Goal: Transaction & Acquisition: Purchase product/service

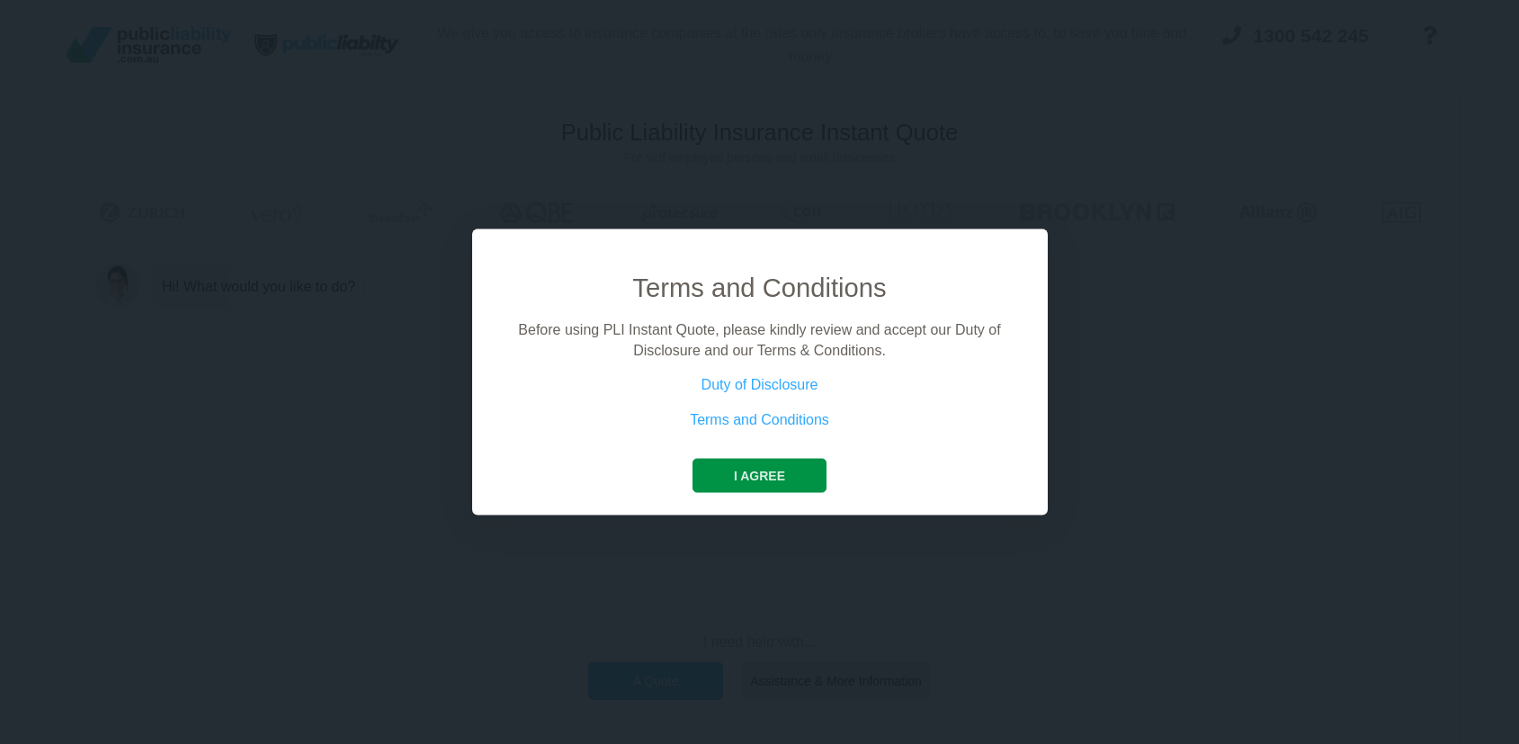
click at [753, 472] on button "I agree" at bounding box center [759, 476] width 134 height 34
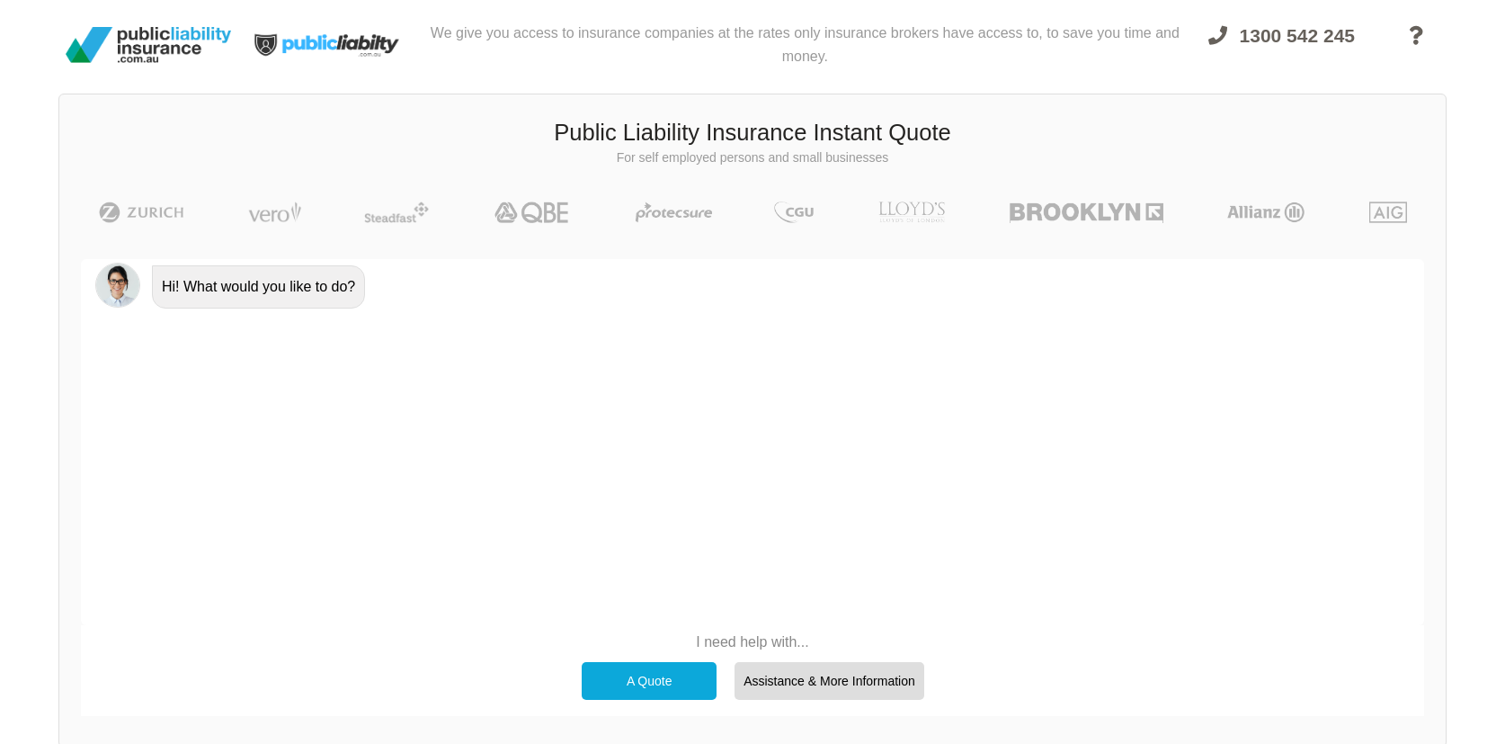
scroll to position [90, 0]
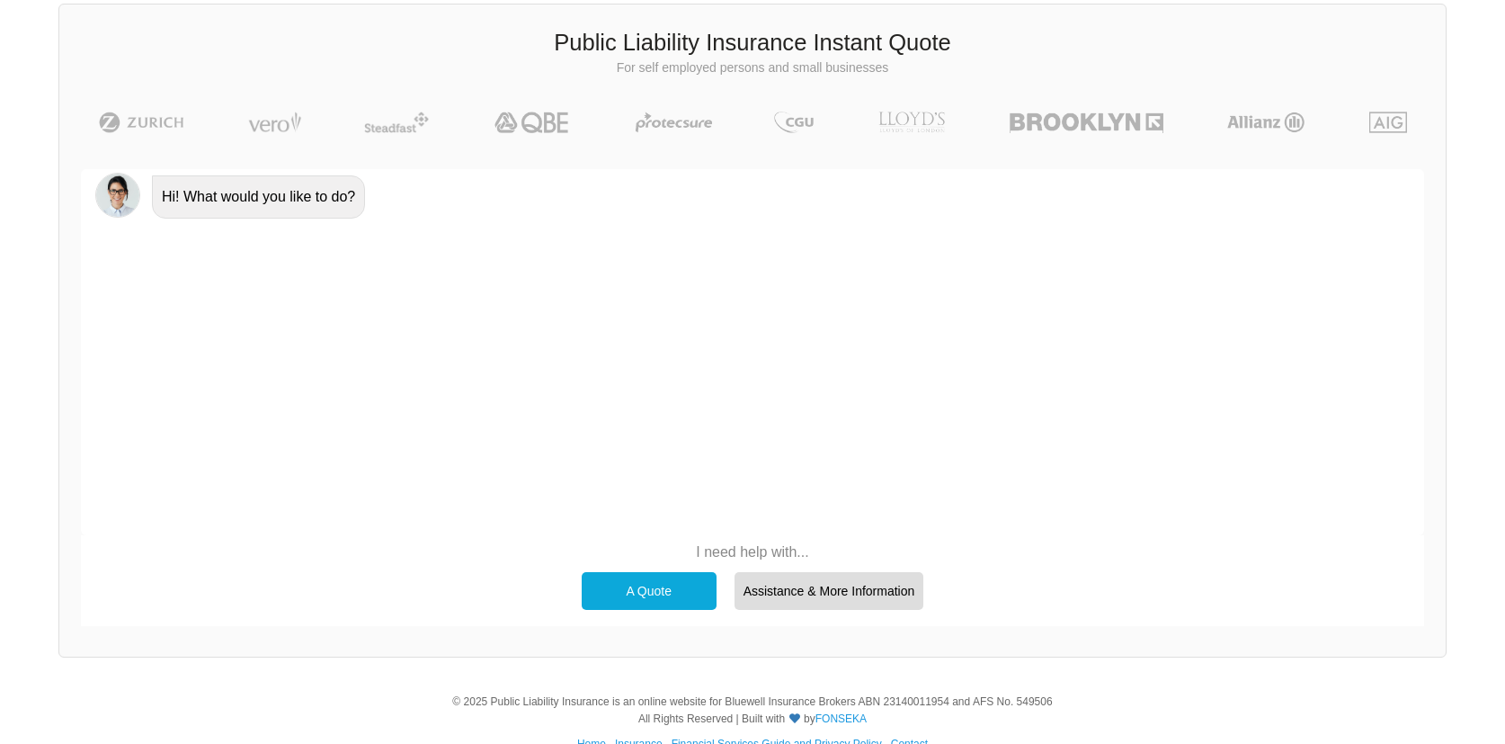
click at [643, 590] on div "A Quote" at bounding box center [649, 591] width 135 height 38
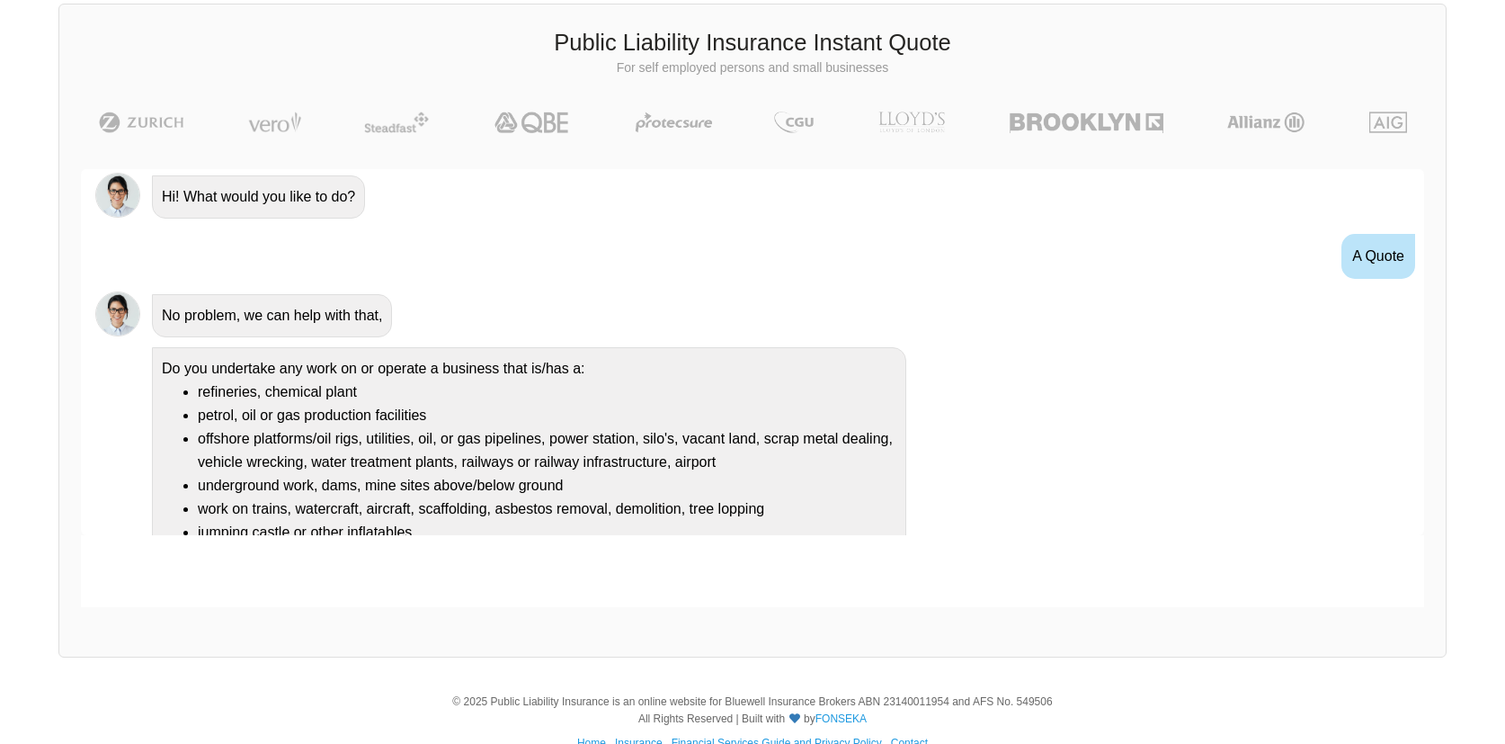
scroll to position [108, 0]
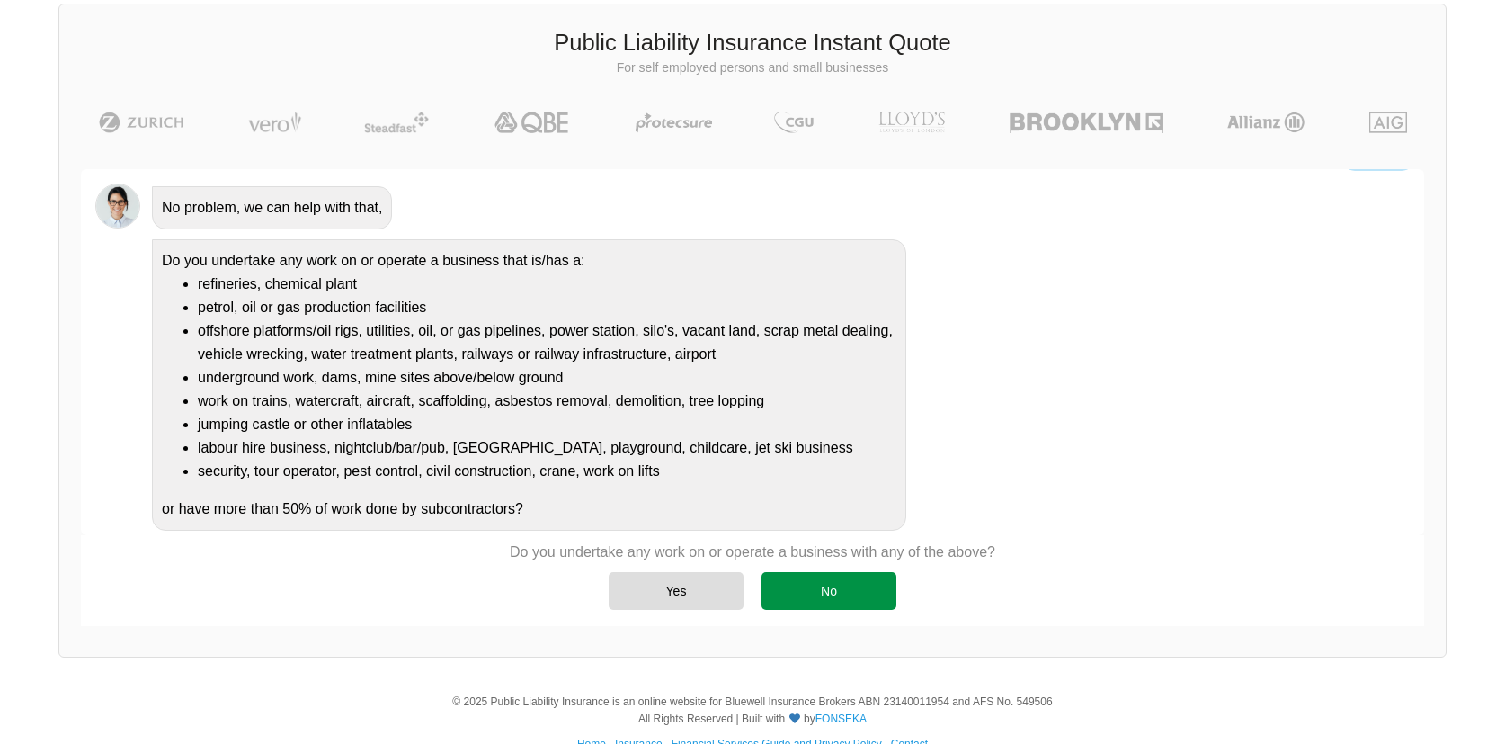
click at [841, 596] on div "No" at bounding box center [829, 591] width 135 height 38
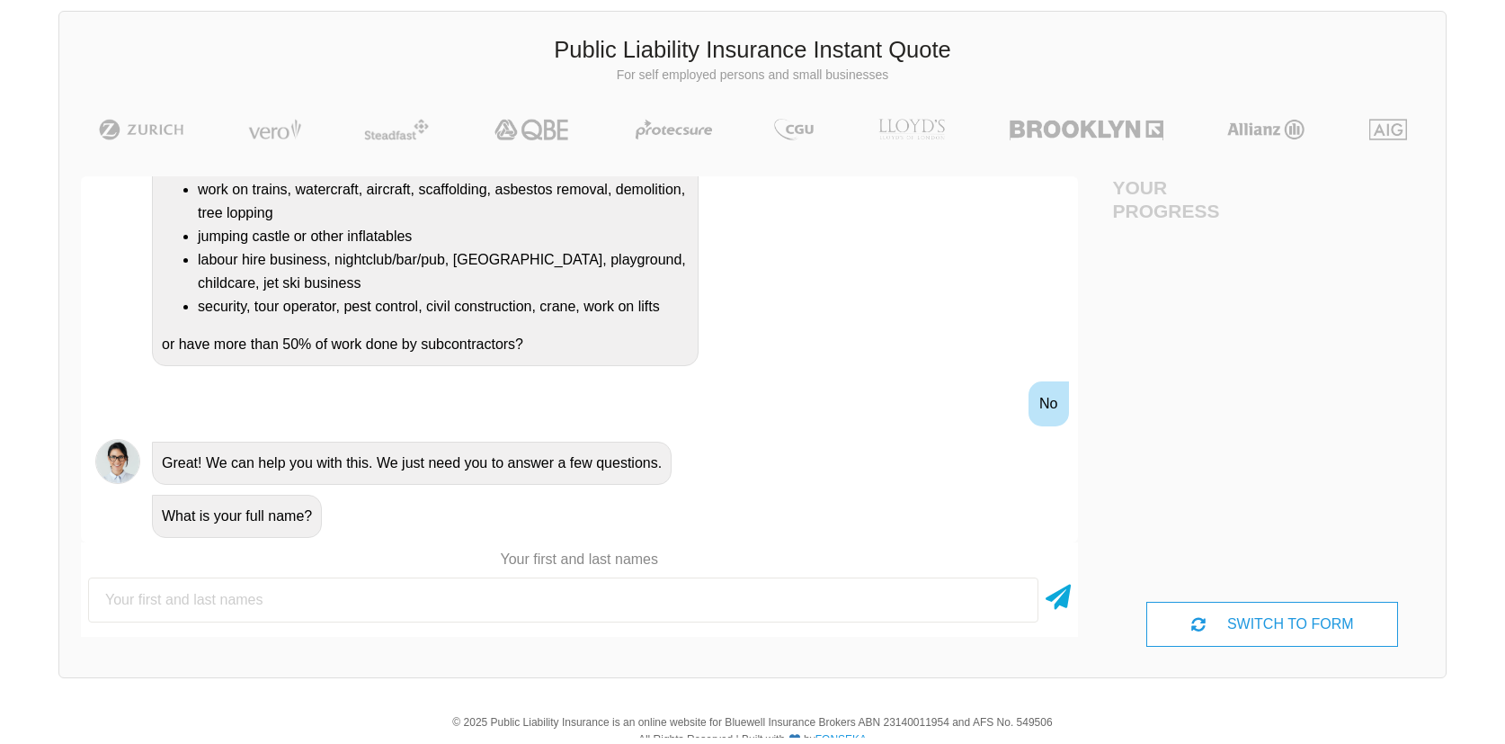
scroll to position [90, 0]
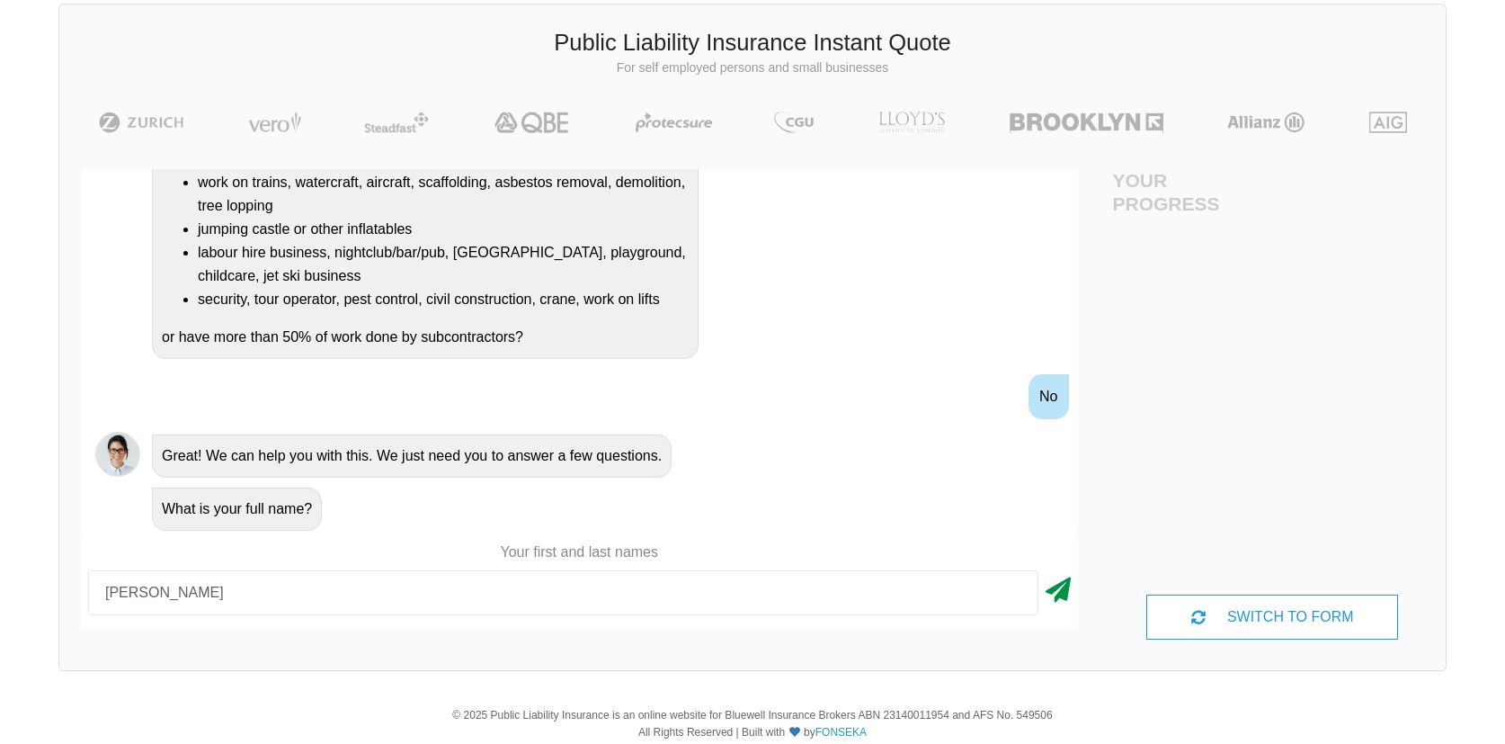
click at [1065, 587] on icon at bounding box center [1058, 586] width 25 height 32
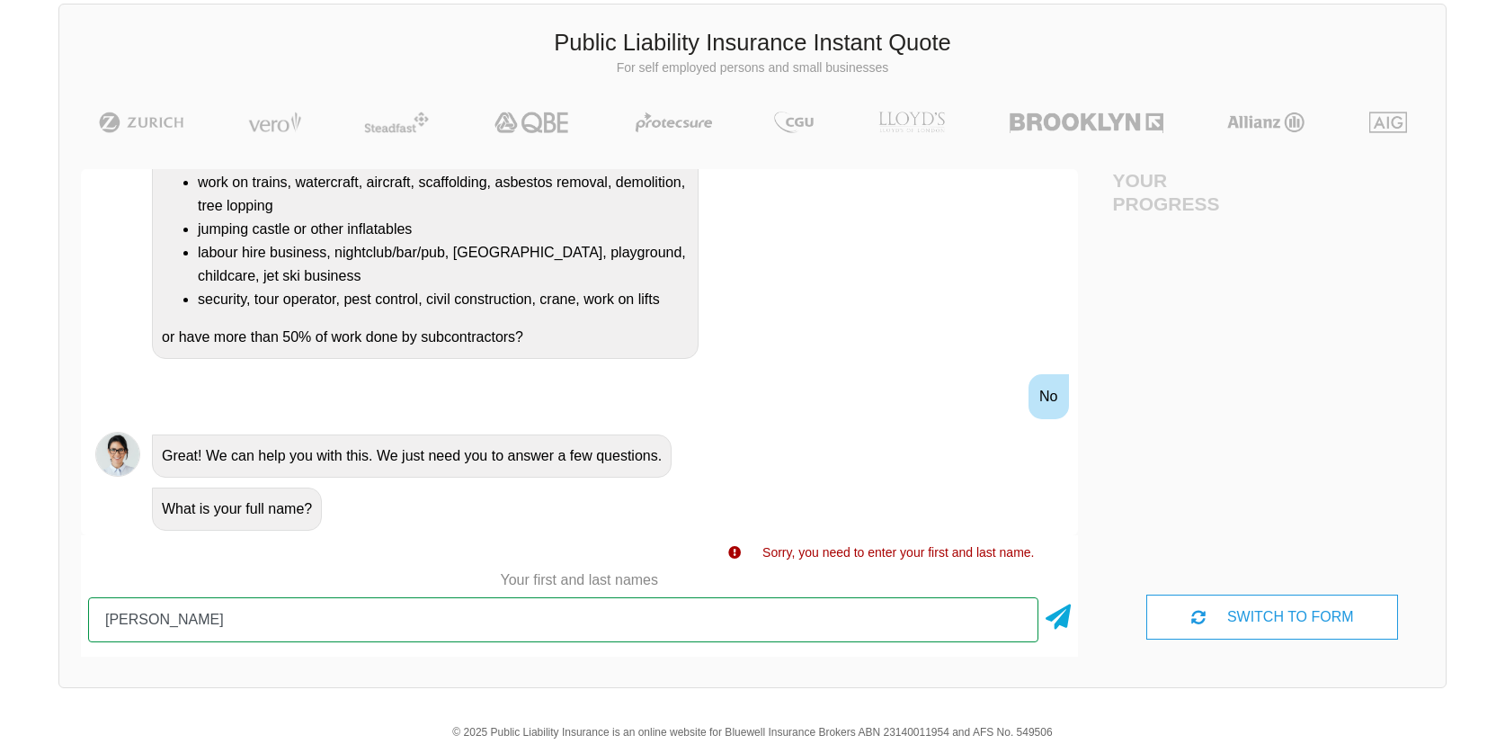
click at [530, 639] on input "[PERSON_NAME]" at bounding box center [563, 619] width 950 height 45
click at [529, 622] on input "[PERSON_NAME]" at bounding box center [563, 619] width 950 height 45
type input "J"
type input "H"
type input "[PERSON_NAME]"
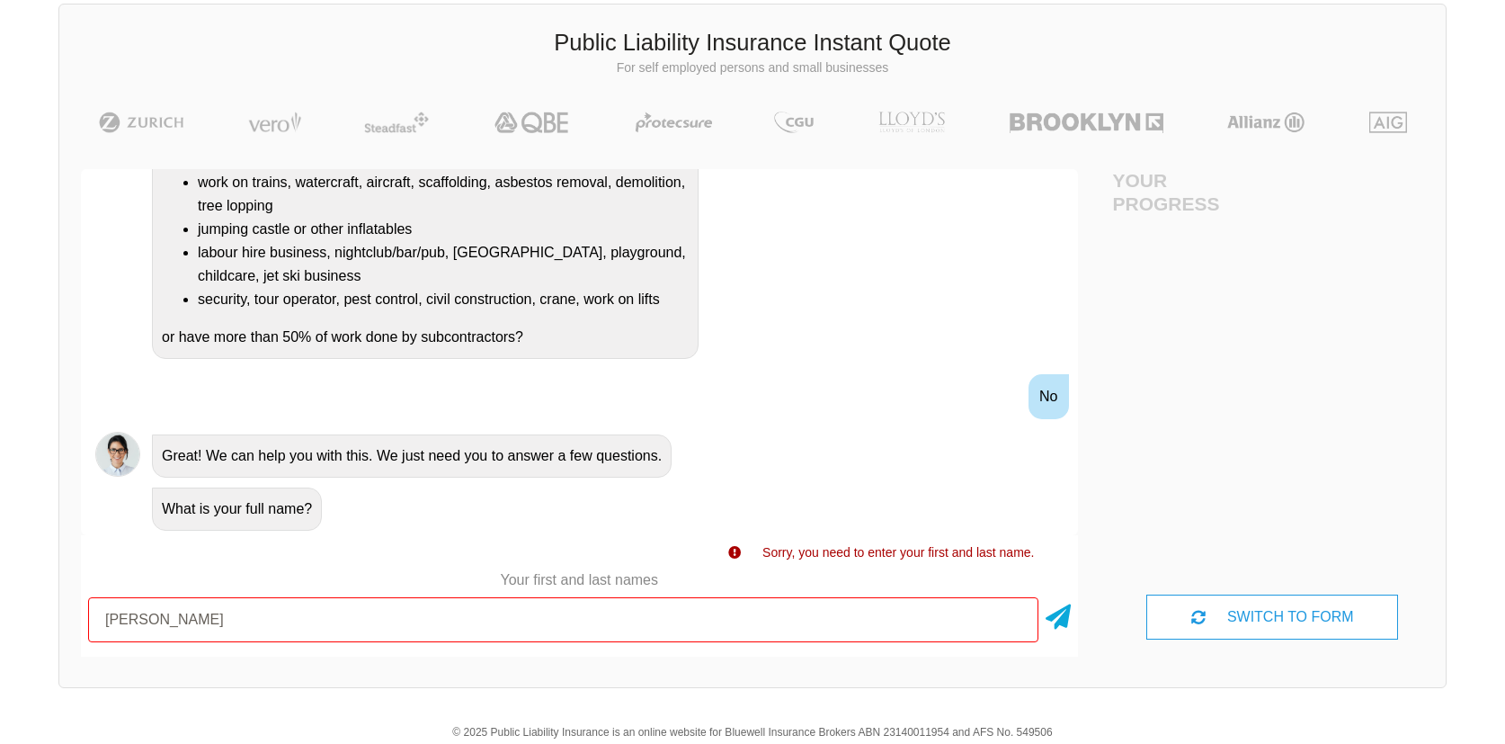
click at [1044, 599] on div "[PERSON_NAME]" at bounding box center [579, 619] width 997 height 59
click at [1056, 617] on icon at bounding box center [1058, 613] width 25 height 32
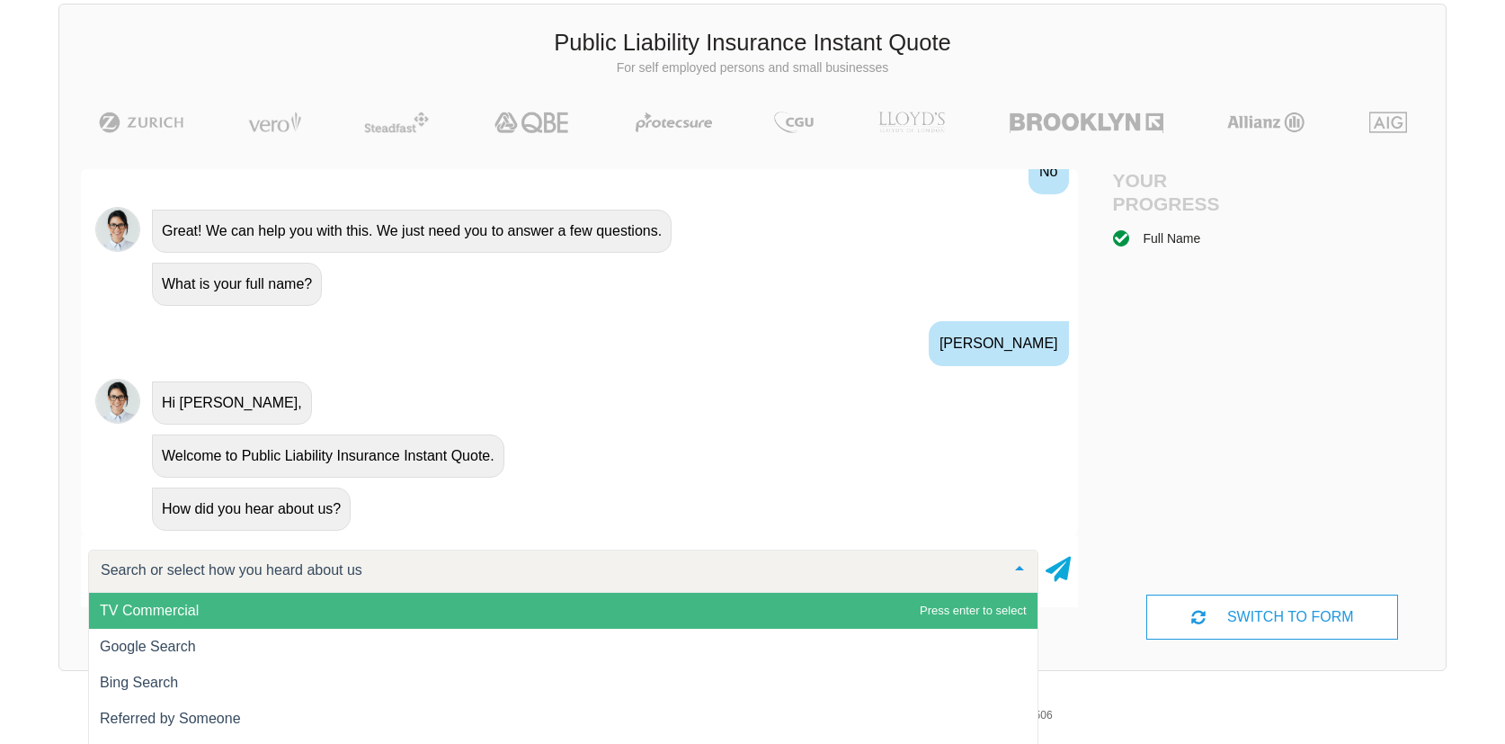
scroll to position [593, 0]
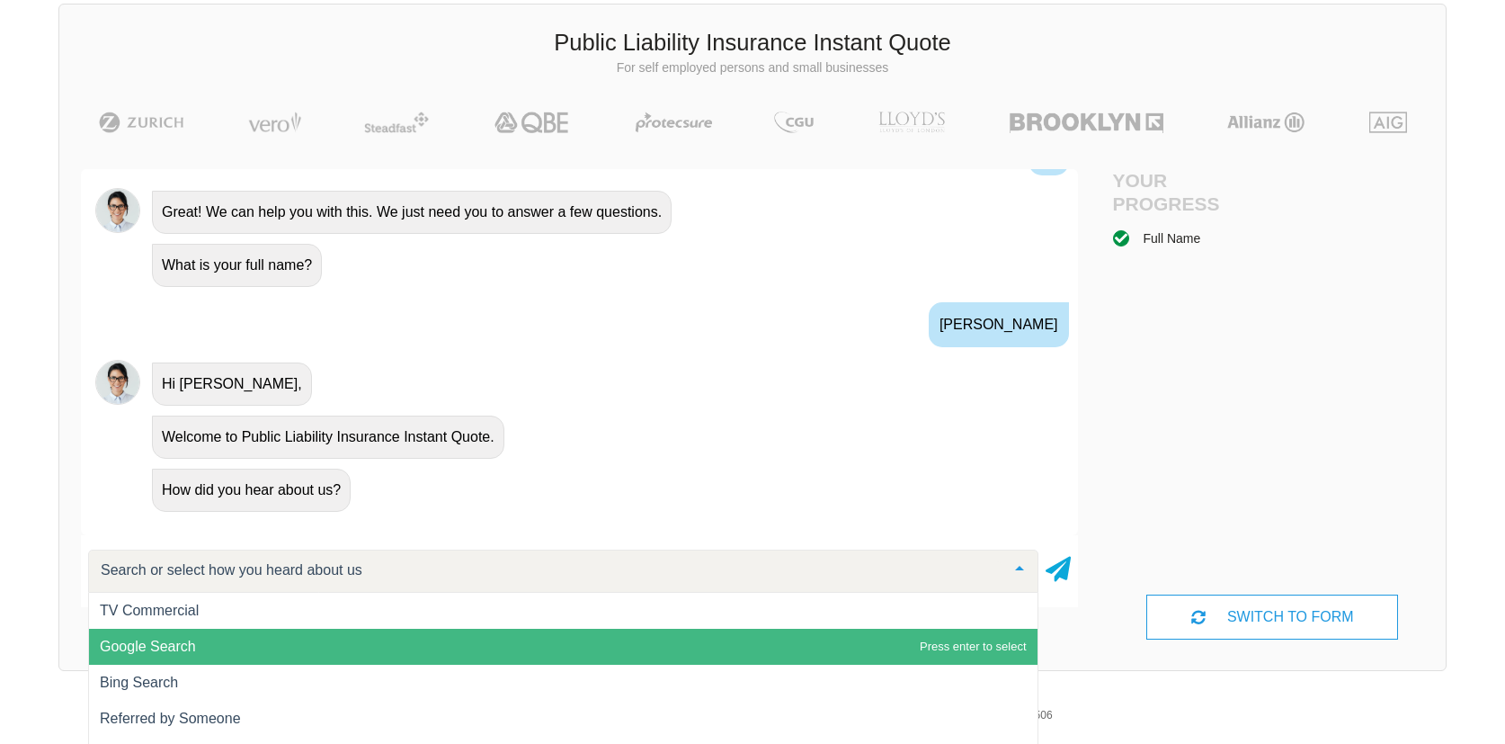
click at [223, 651] on span "Google Search" at bounding box center [563, 646] width 949 height 36
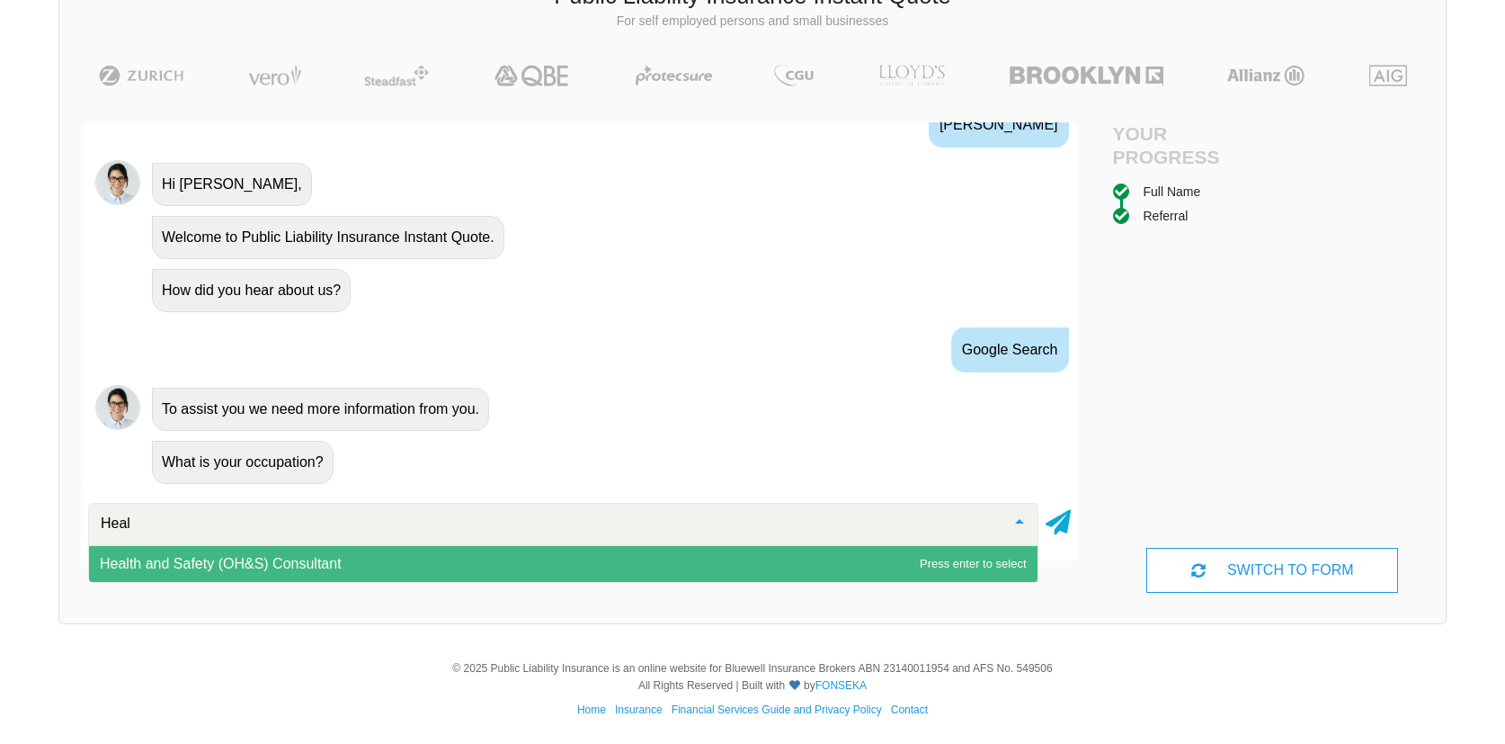
scroll to position [0, 0]
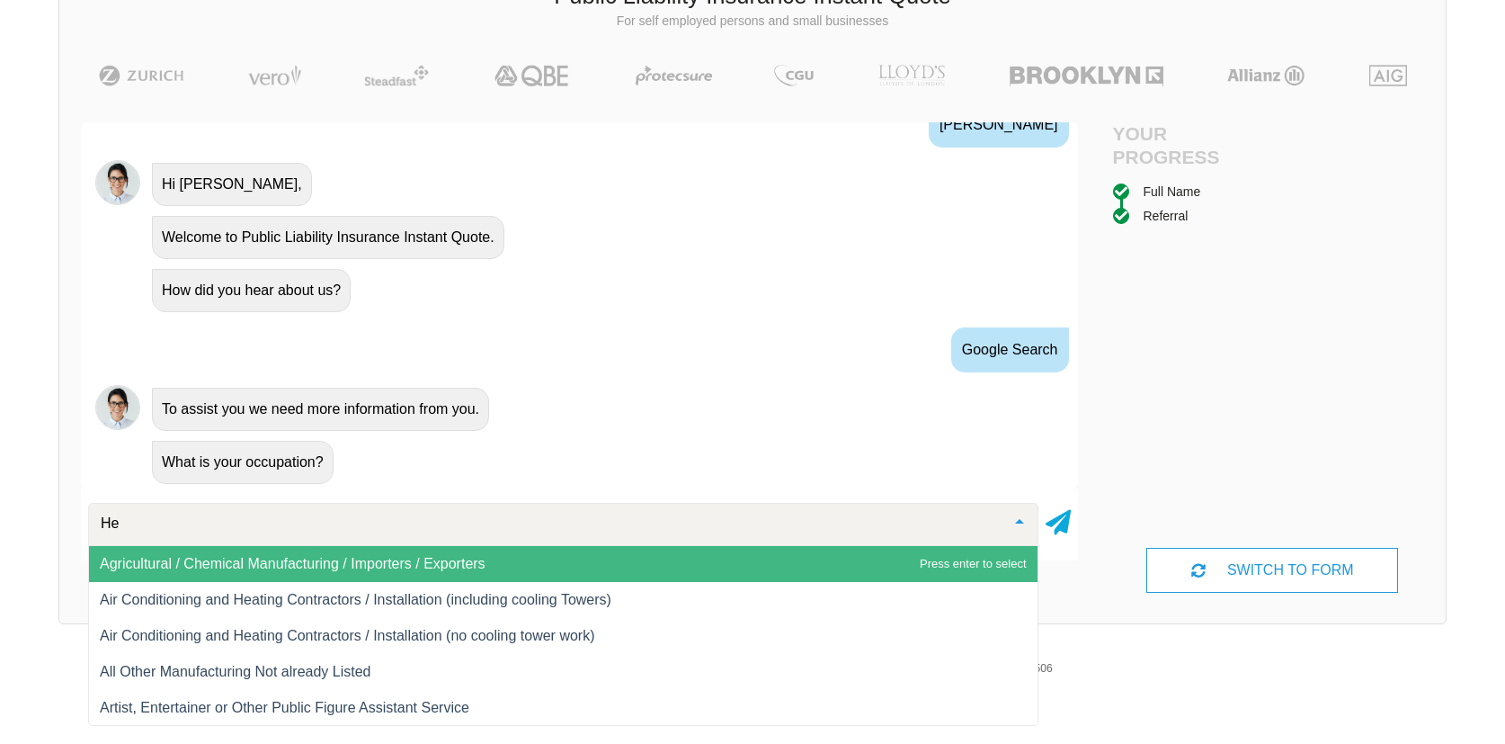
type input "H"
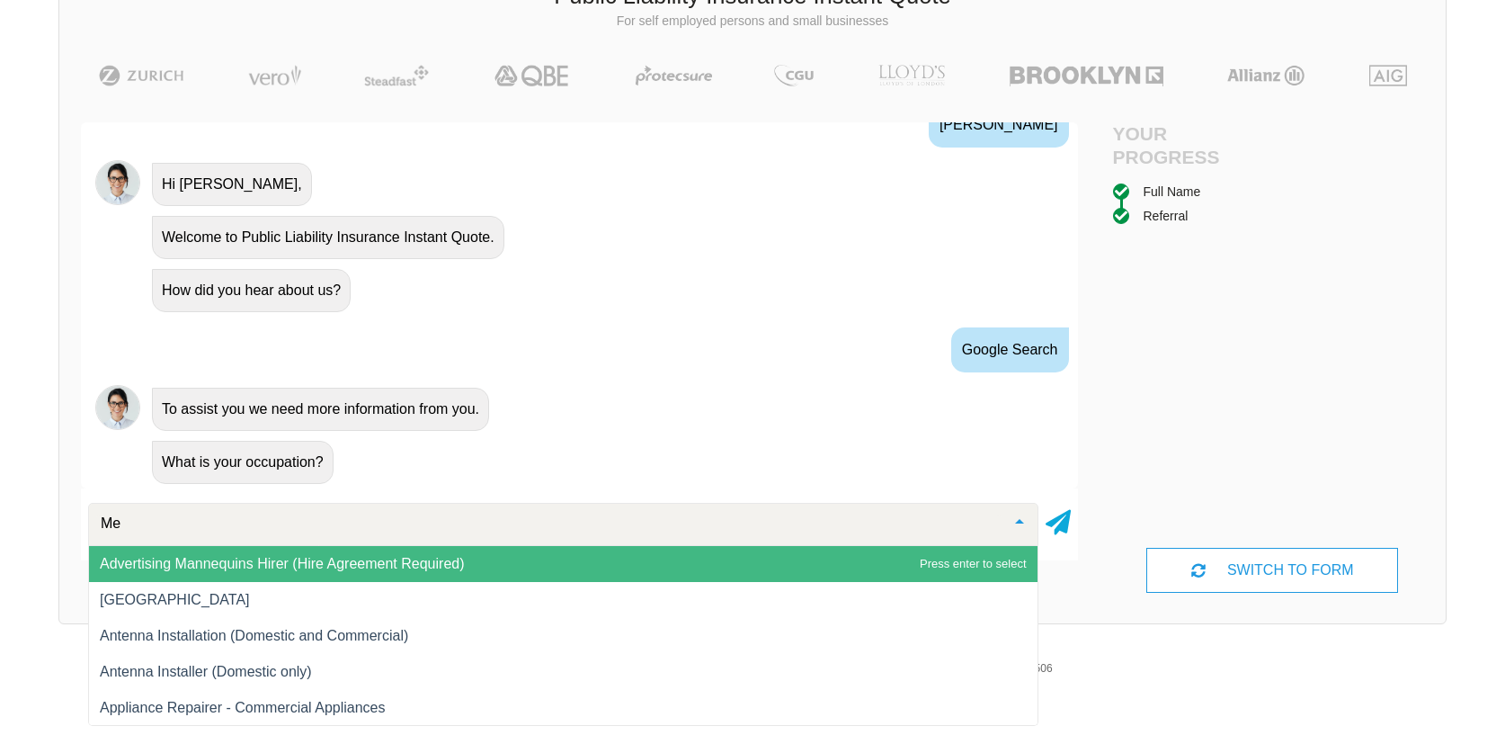
type input "M"
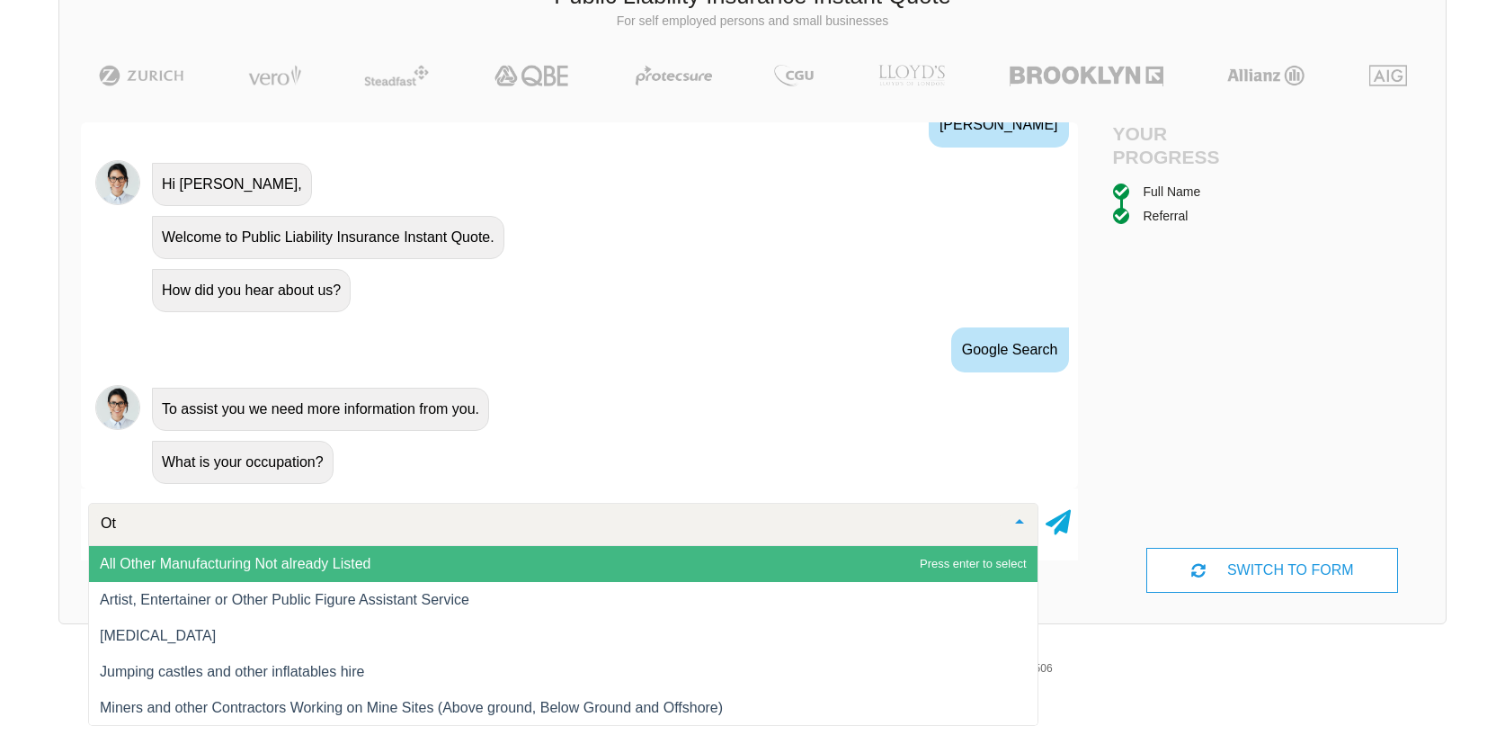
type input "O"
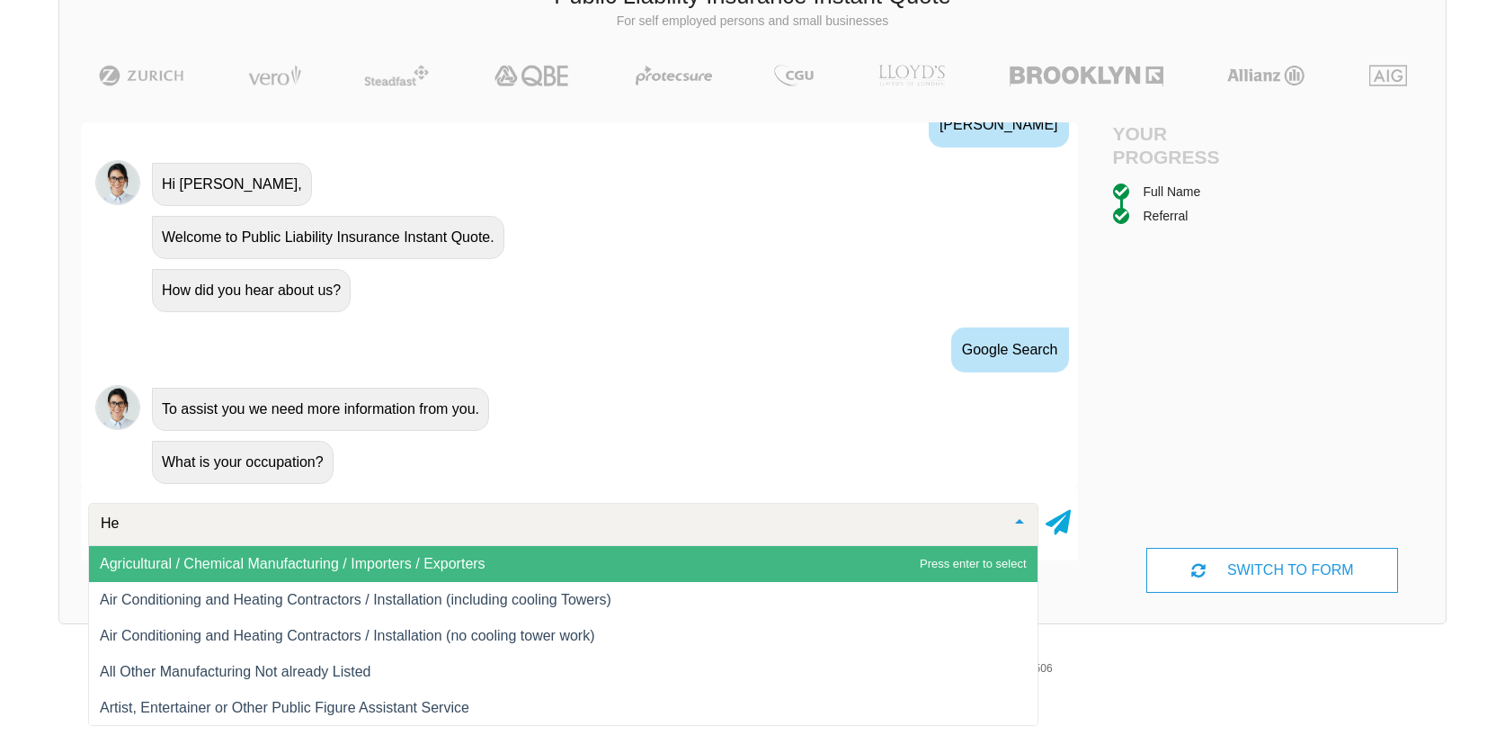
type input "H"
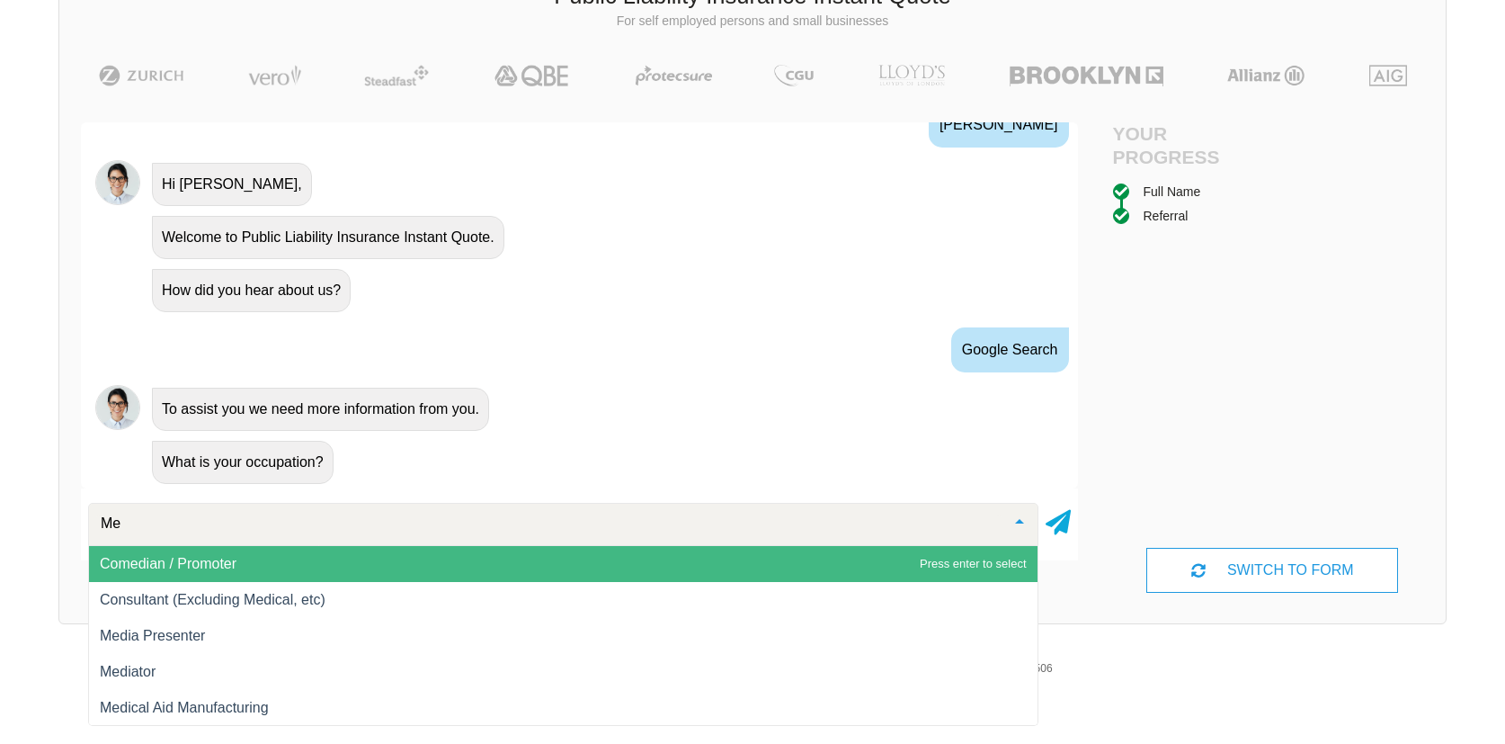
type input "M"
type input "E"
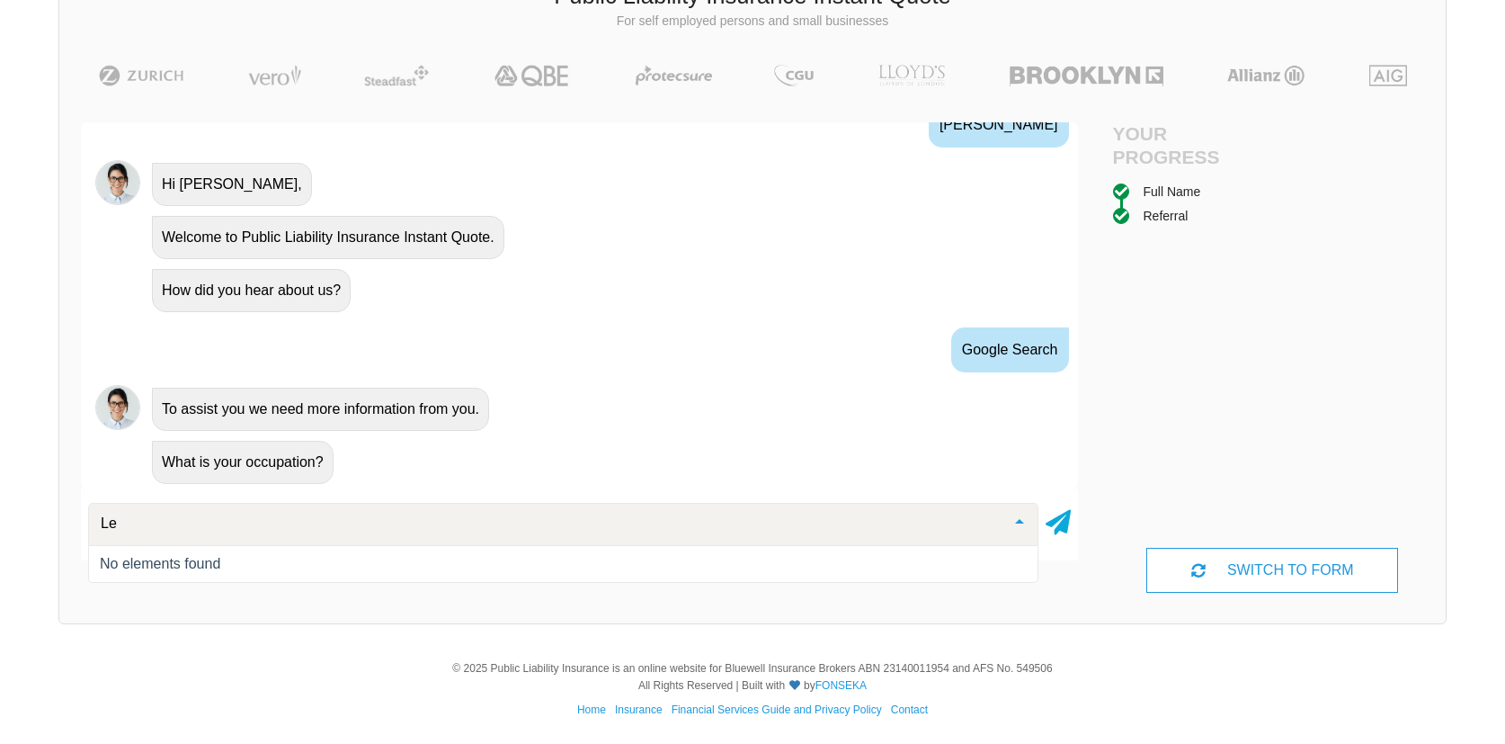
type input "L"
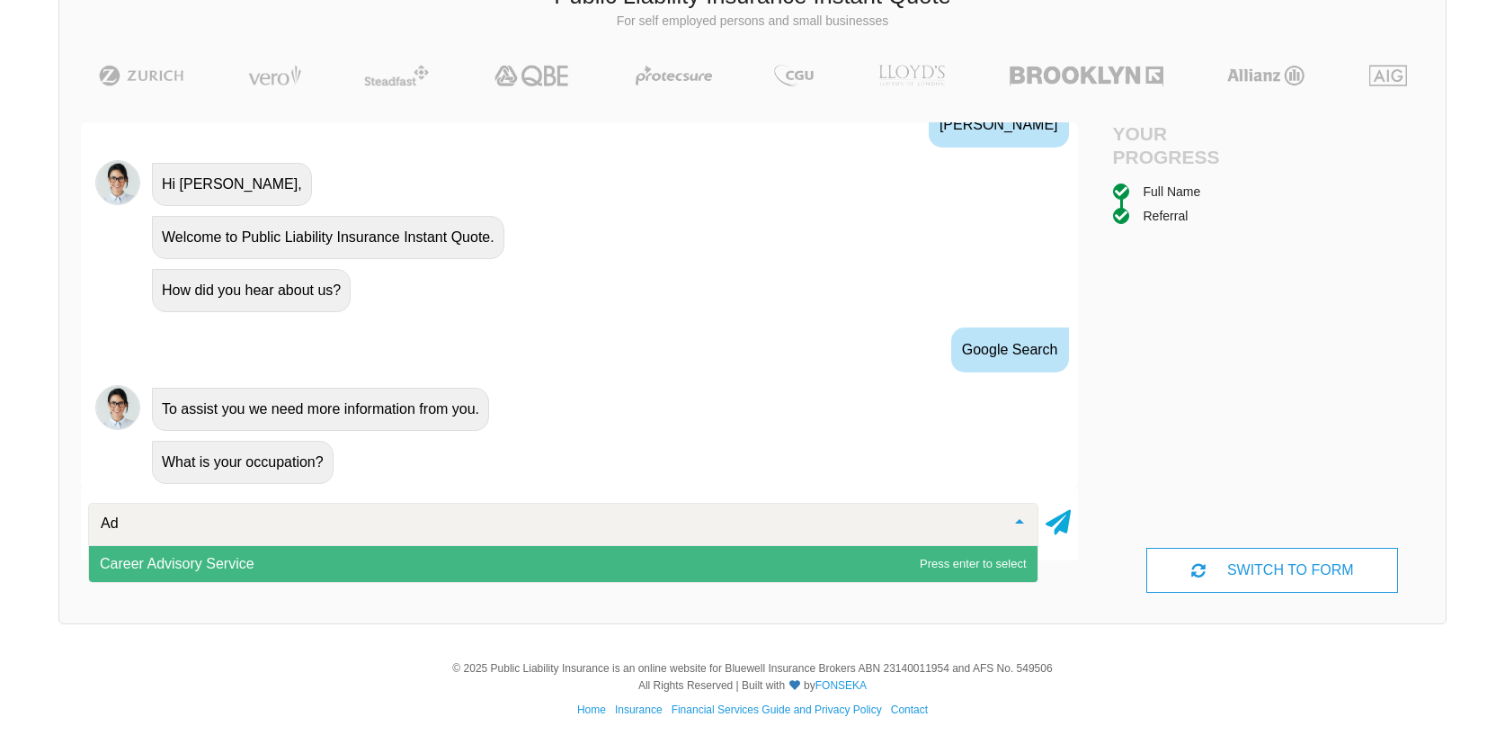
type input "A"
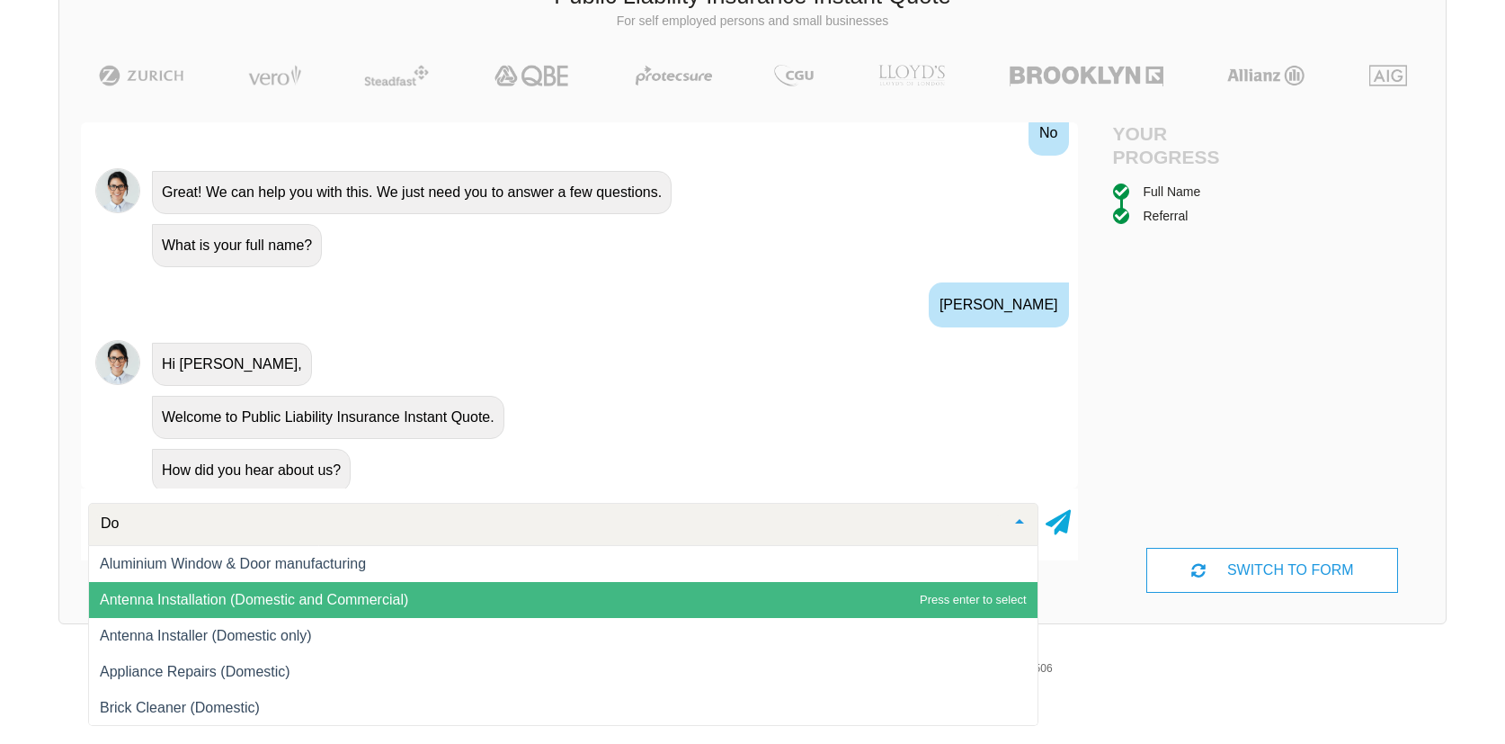
type input "D"
type input "M"
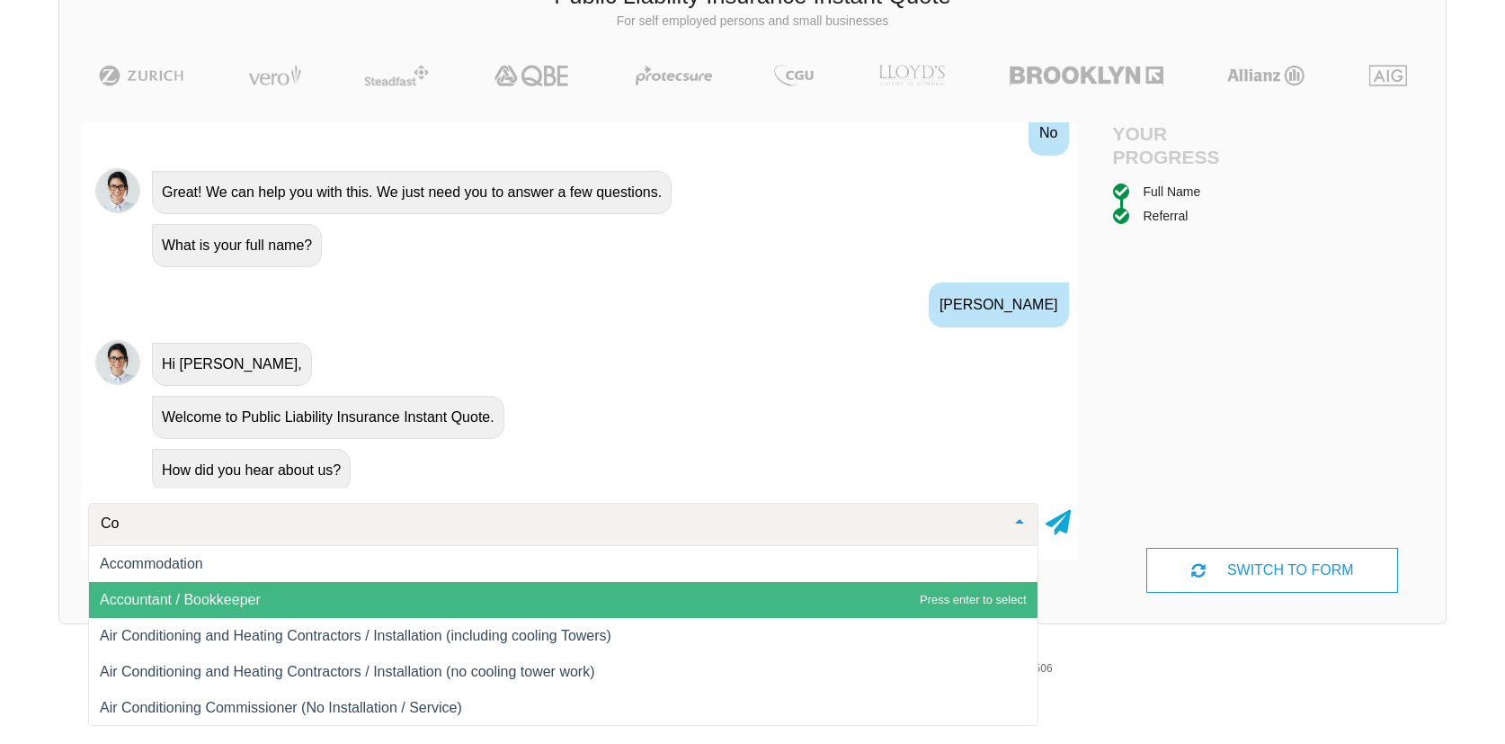
type input "C"
type input "A"
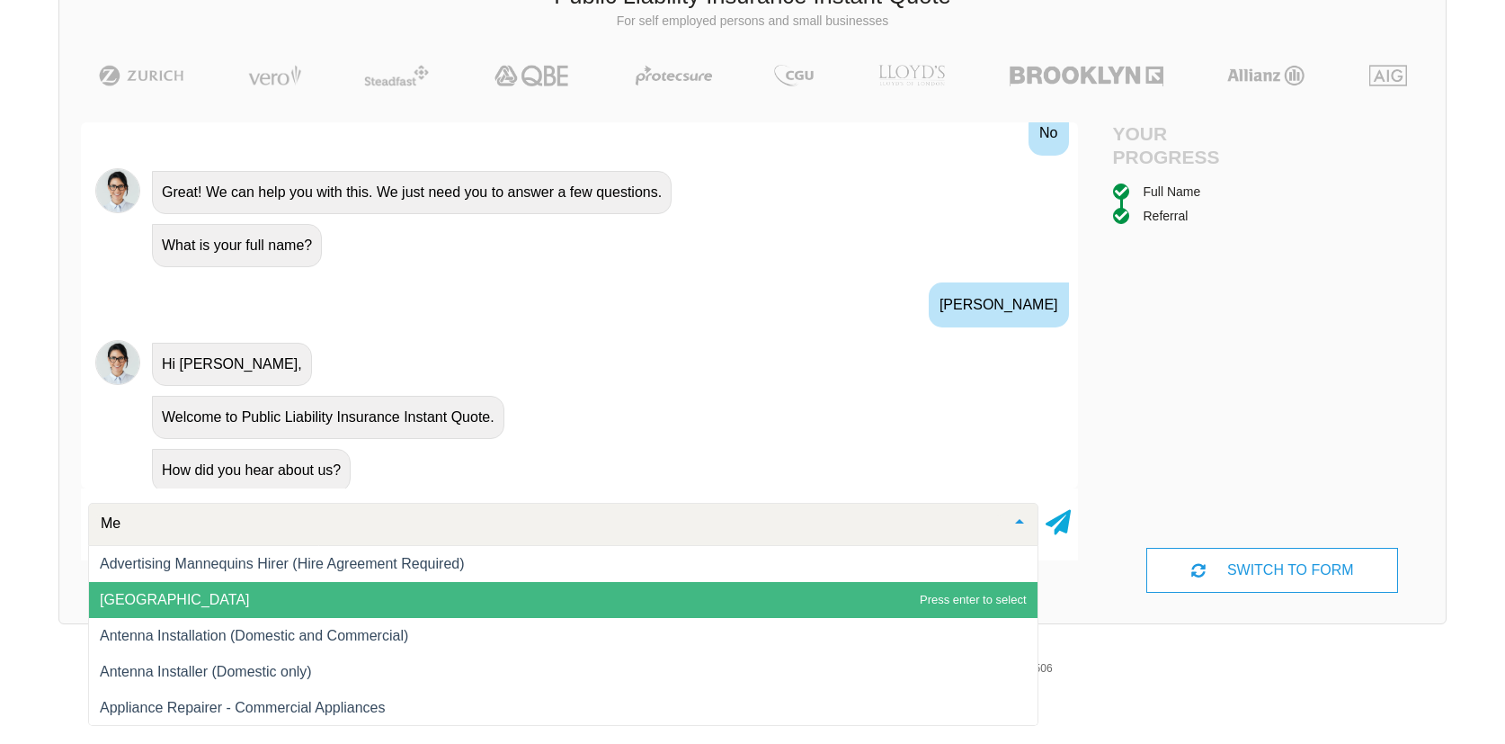
type input "M"
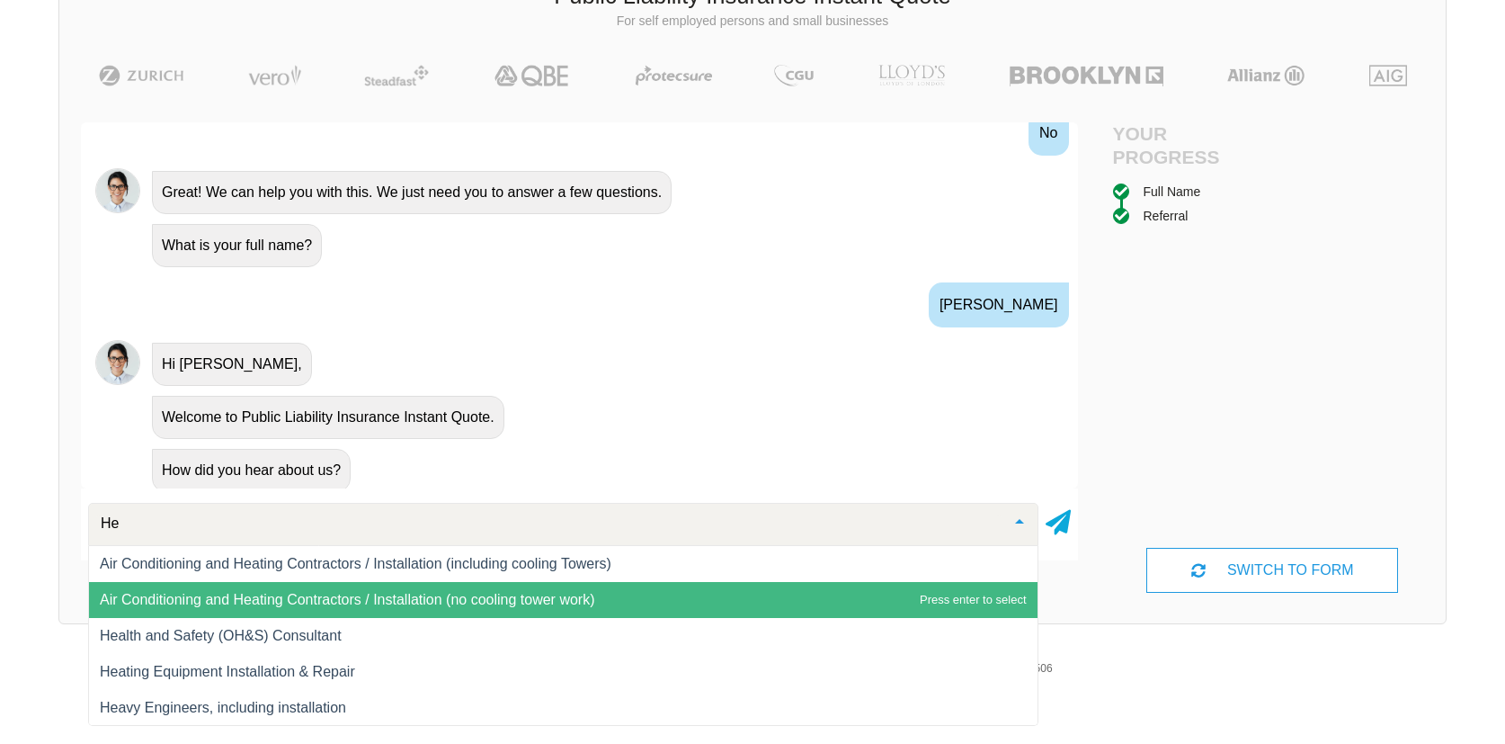
type input "H"
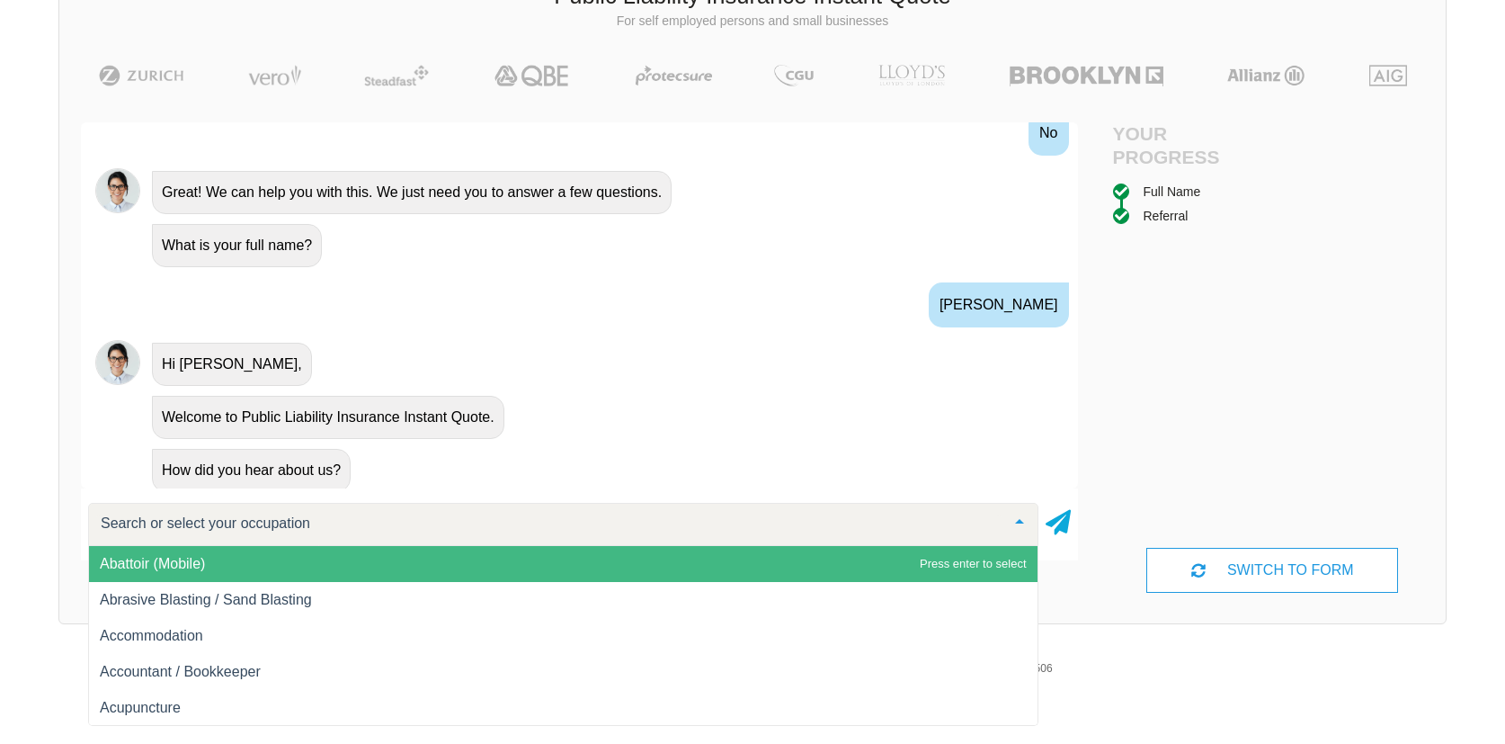
click at [18, 404] on div "We give you access to insurance companies at the rates only insurance brokers h…" at bounding box center [752, 252] width 1505 height 779
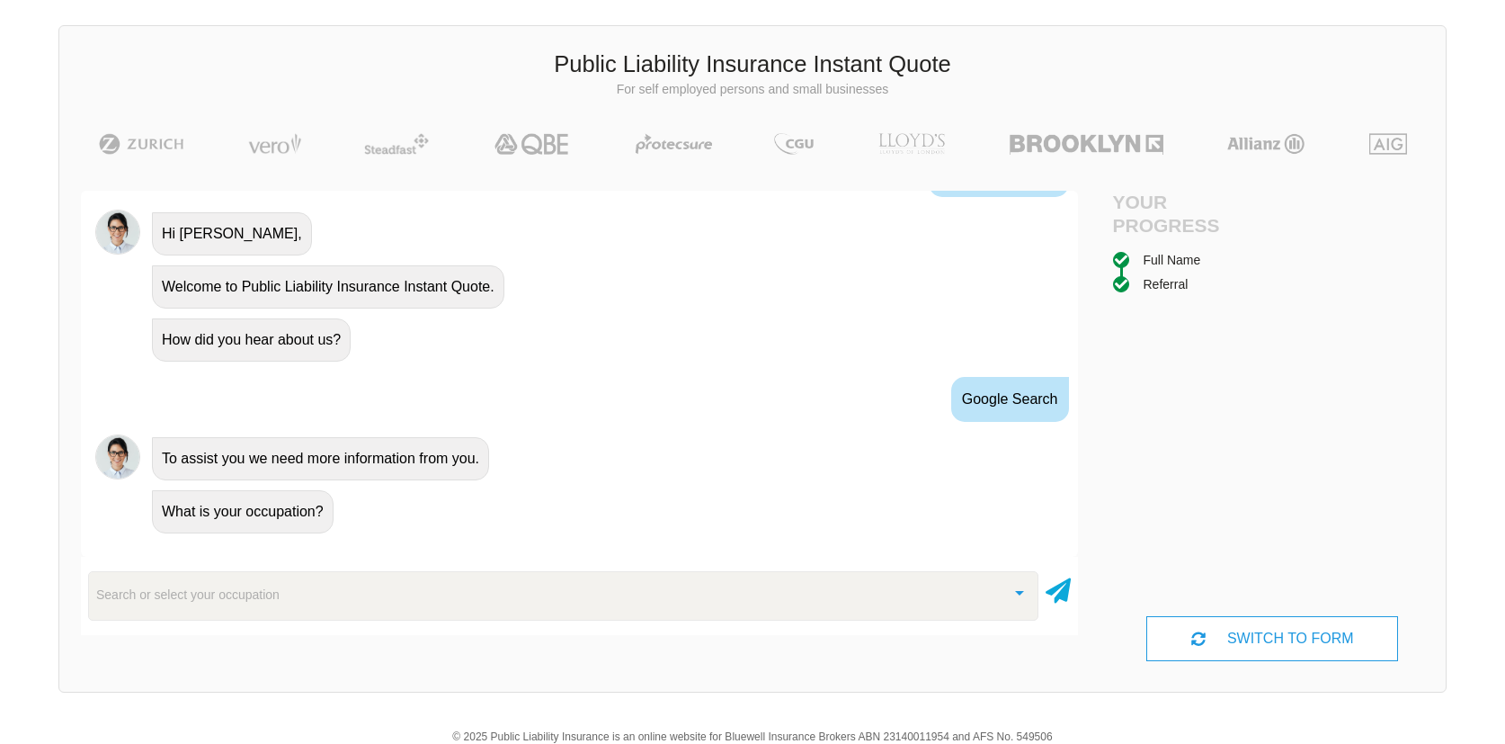
scroll to position [137, 0]
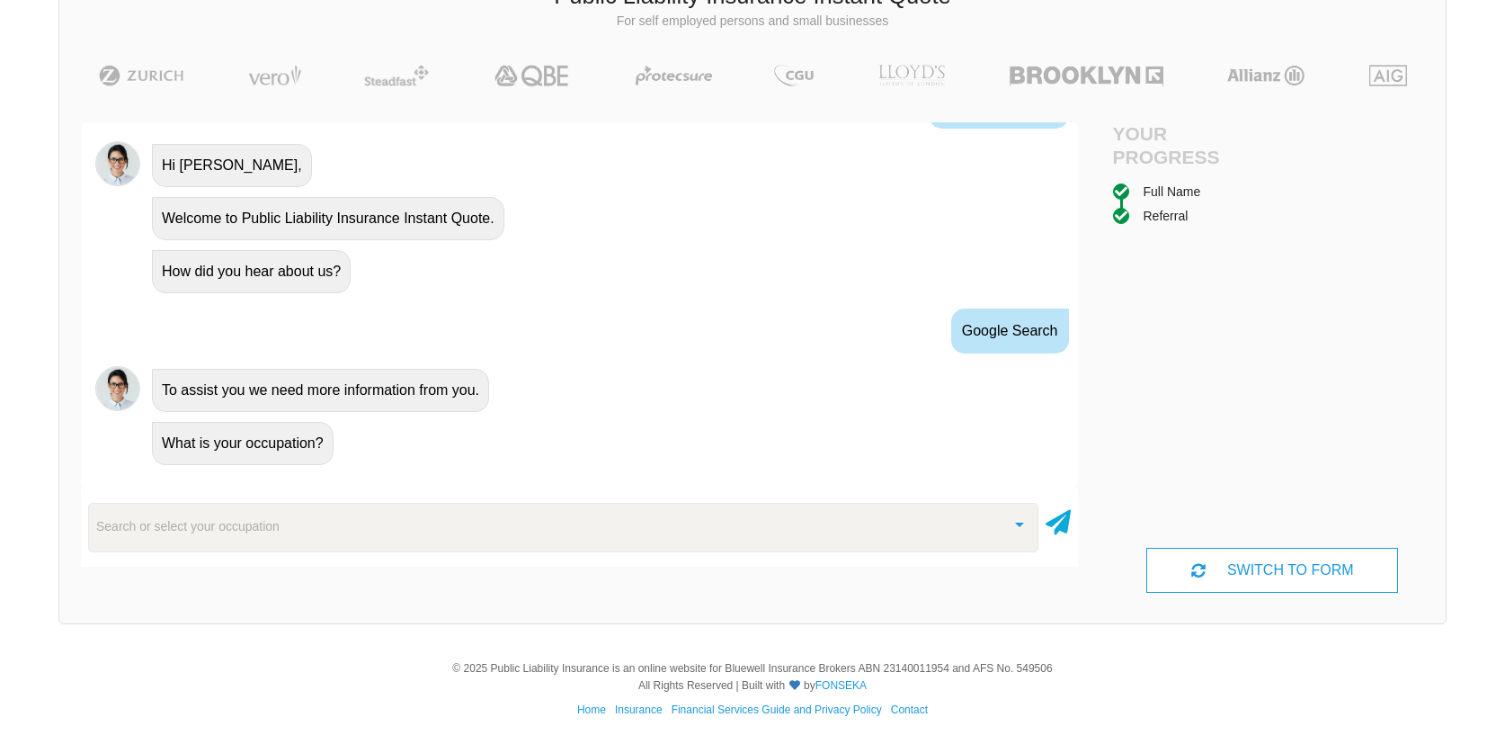
click at [286, 514] on div "Search or select your occupation" at bounding box center [563, 527] width 950 height 49
type input "Doctor"
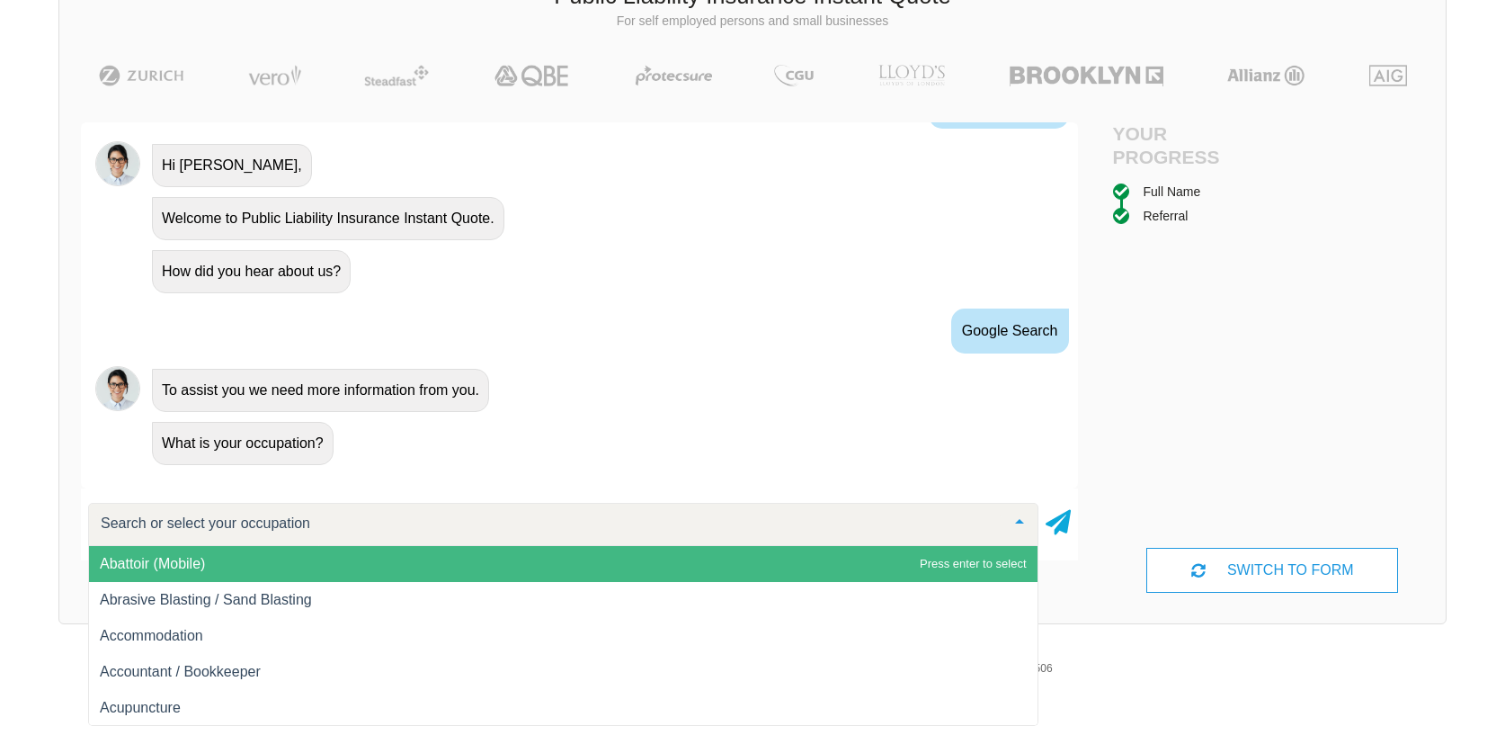
drag, startPoint x: 86, startPoint y: 500, endPoint x: 19, endPoint y: 486, distance: 69.0
click at [19, 486] on div "We give you access to insurance companies at the rates only insurance brokers h…" at bounding box center [752, 252] width 1505 height 779
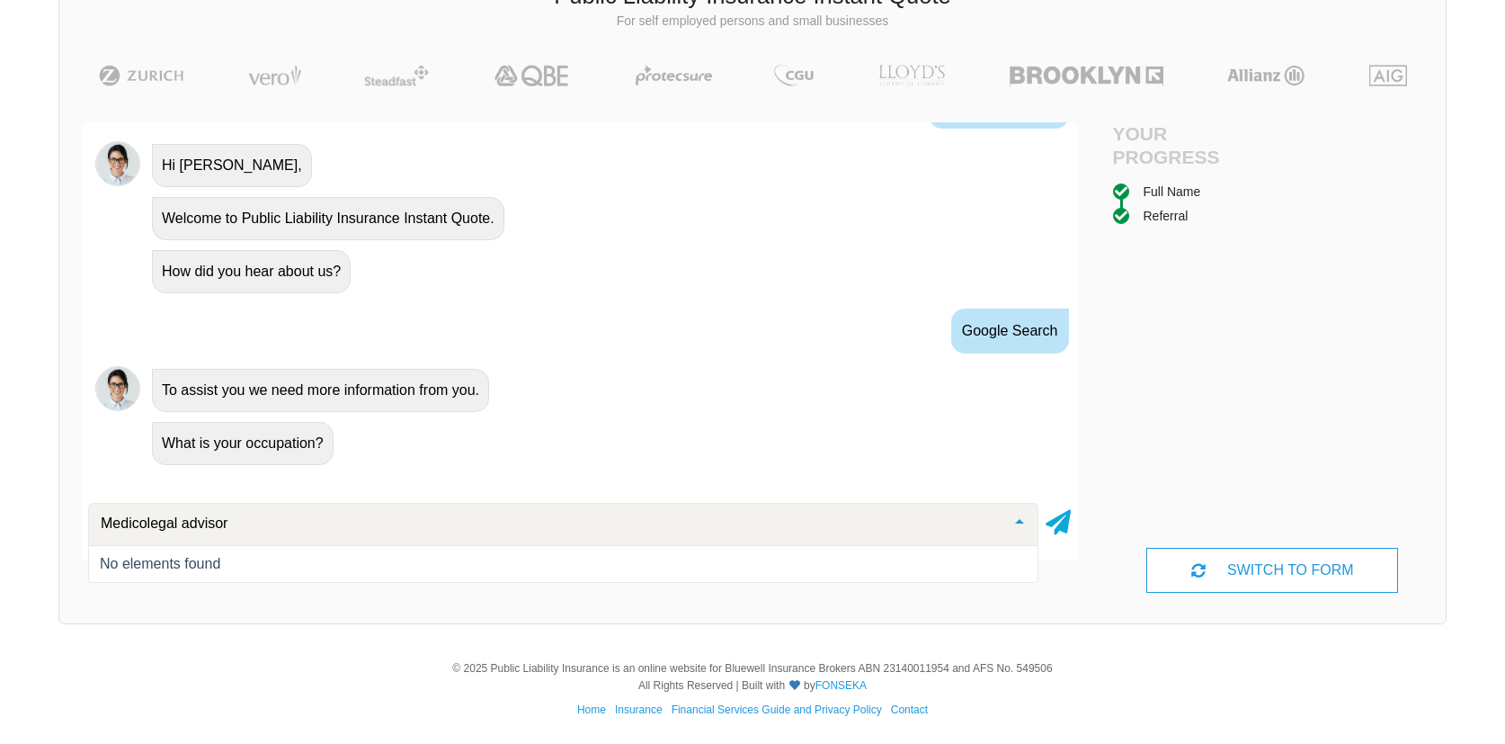
type input "Medicolegal advisor"
click at [1064, 539] on div at bounding box center [1058, 524] width 25 height 43
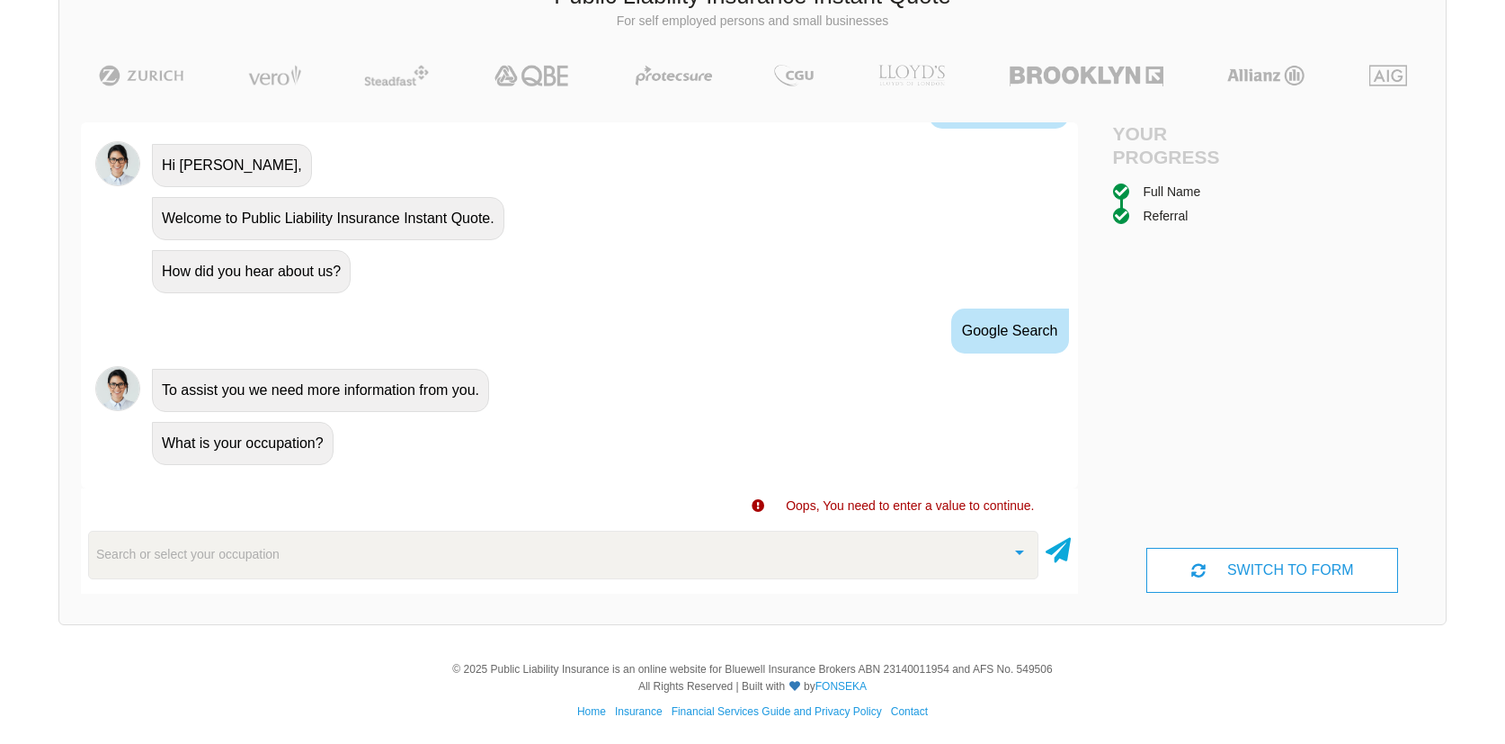
click at [555, 549] on div "Search or select your occupation" at bounding box center [563, 554] width 950 height 49
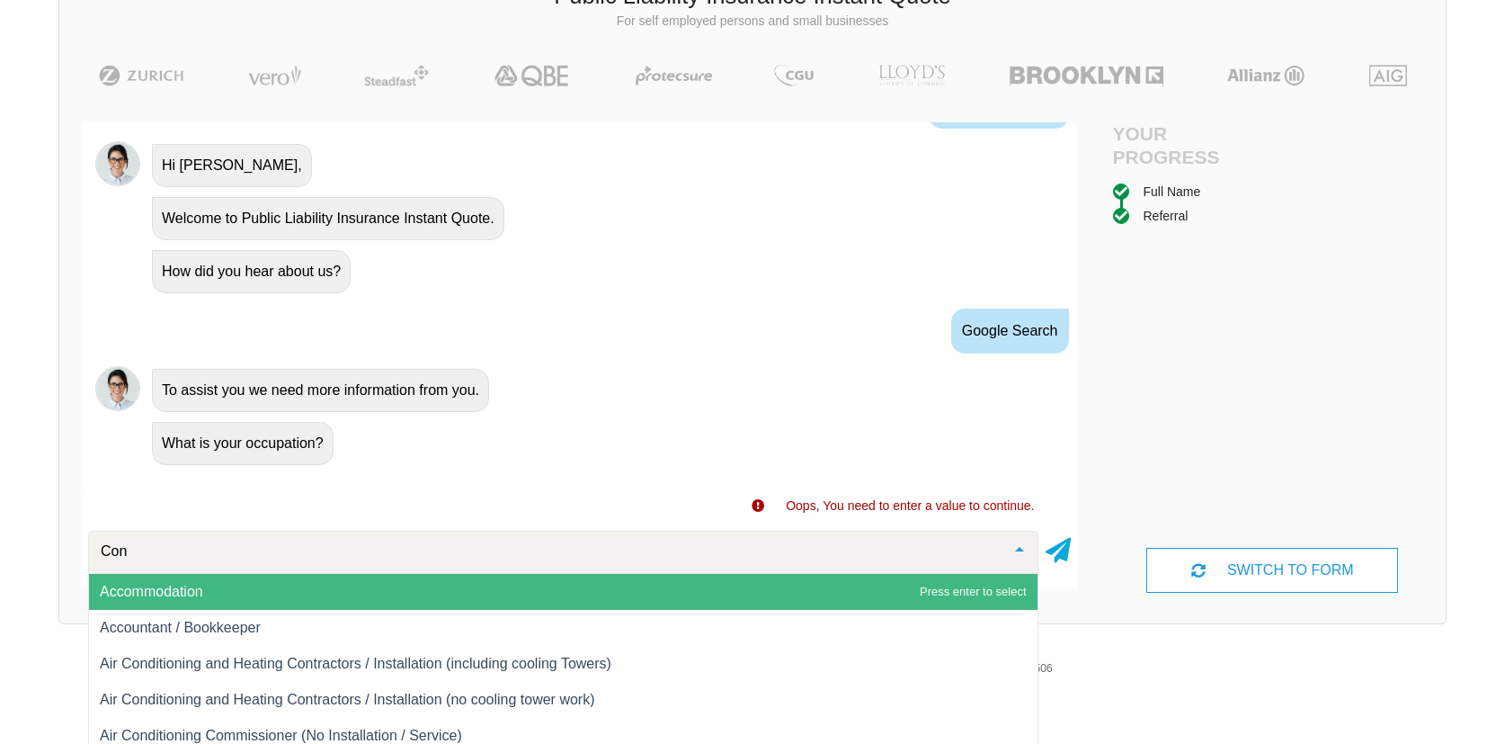
type input "Cons"
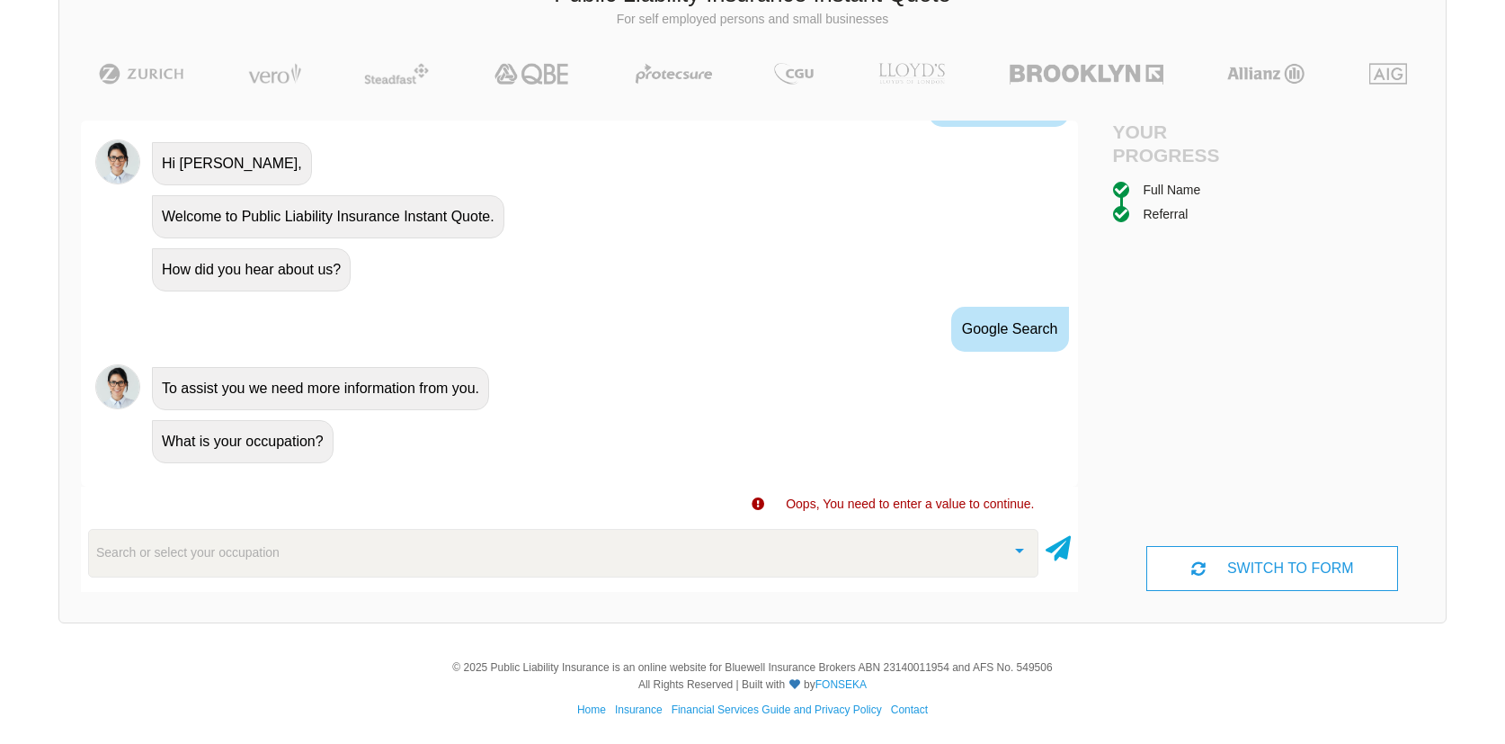
scroll to position [138, 0]
